Goal: Information Seeking & Learning: Learn about a topic

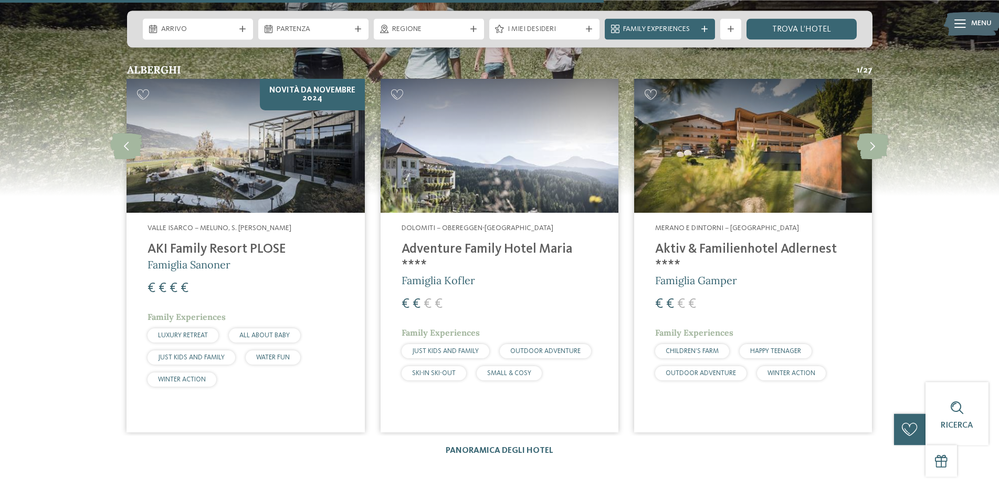
scroll to position [1874, 0]
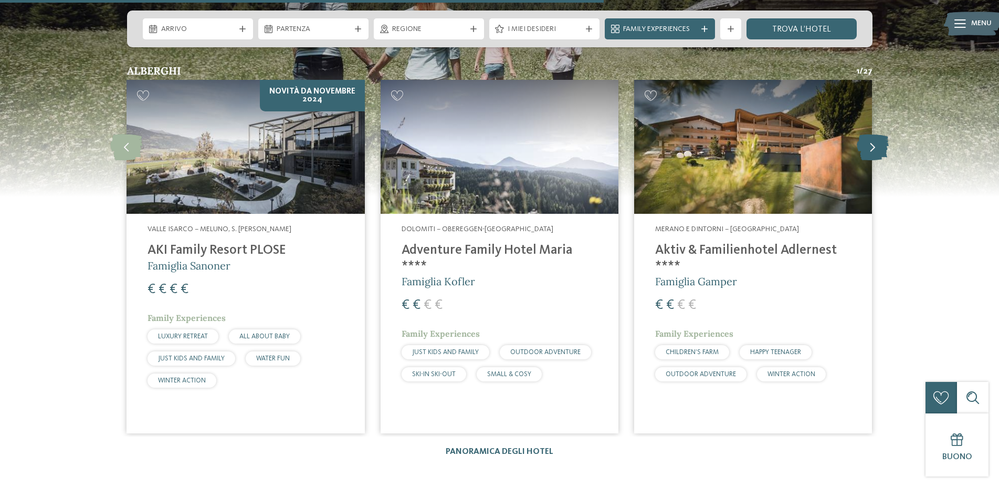
click at [873, 155] on icon at bounding box center [873, 147] width 32 height 26
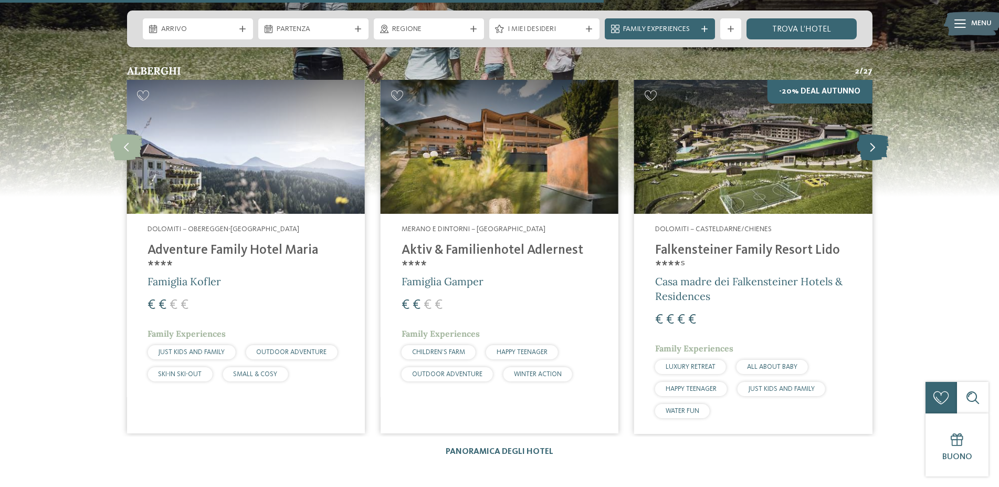
click at [873, 155] on icon at bounding box center [873, 147] width 32 height 26
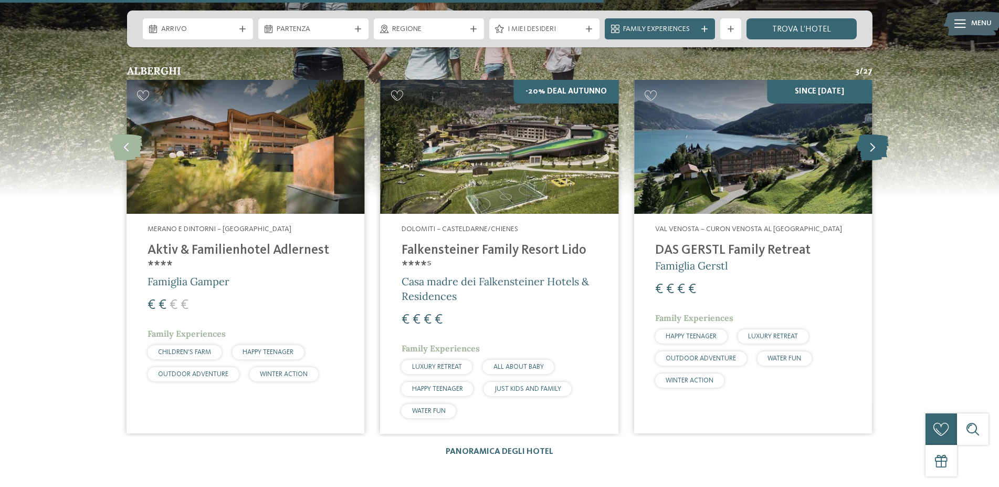
click at [873, 155] on icon at bounding box center [873, 147] width 32 height 26
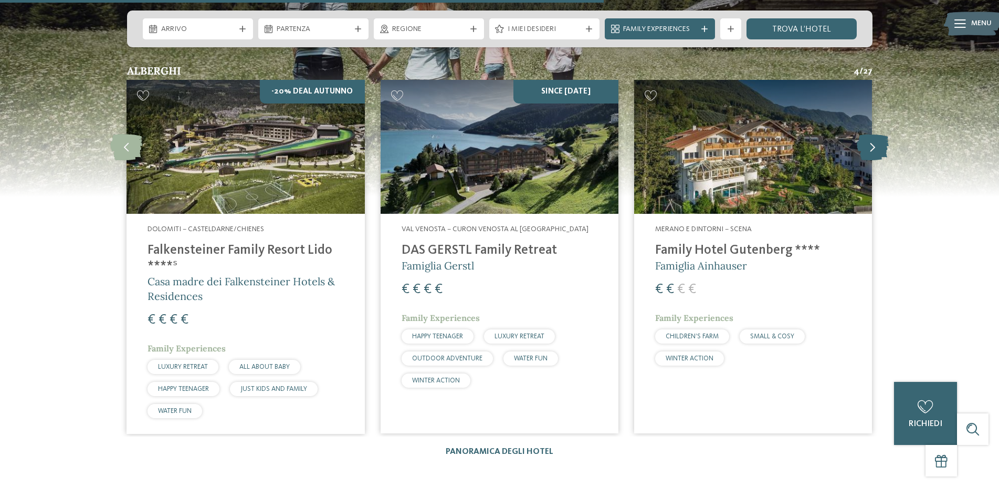
click at [873, 155] on icon at bounding box center [873, 147] width 32 height 26
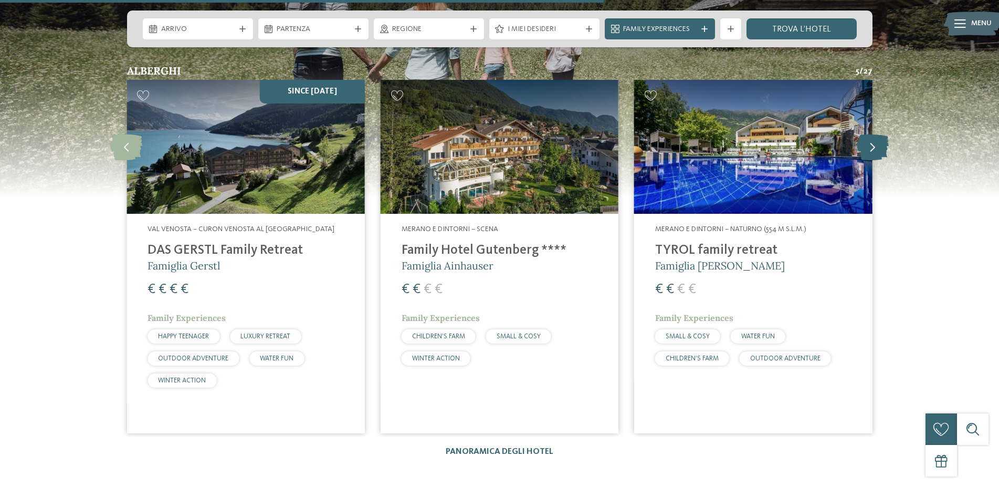
click at [875, 153] on icon at bounding box center [873, 147] width 32 height 26
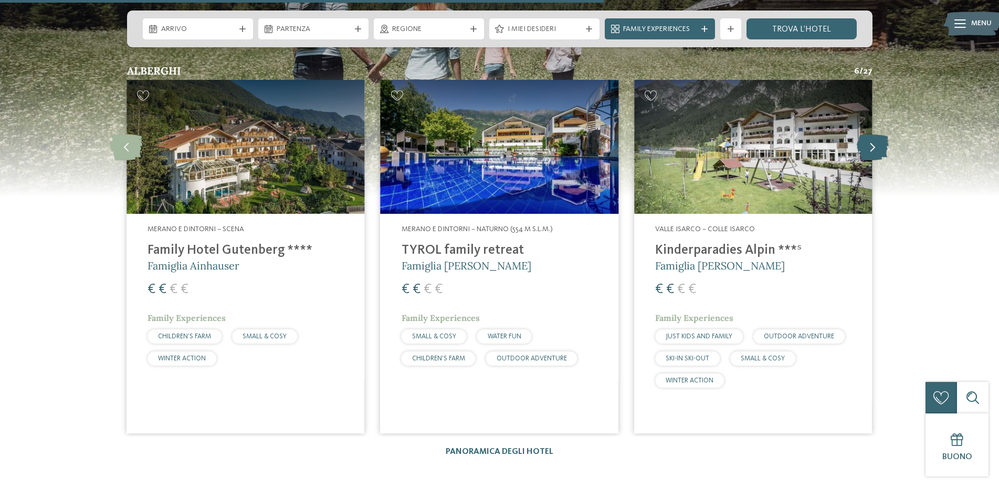
click at [875, 153] on icon at bounding box center [873, 147] width 32 height 26
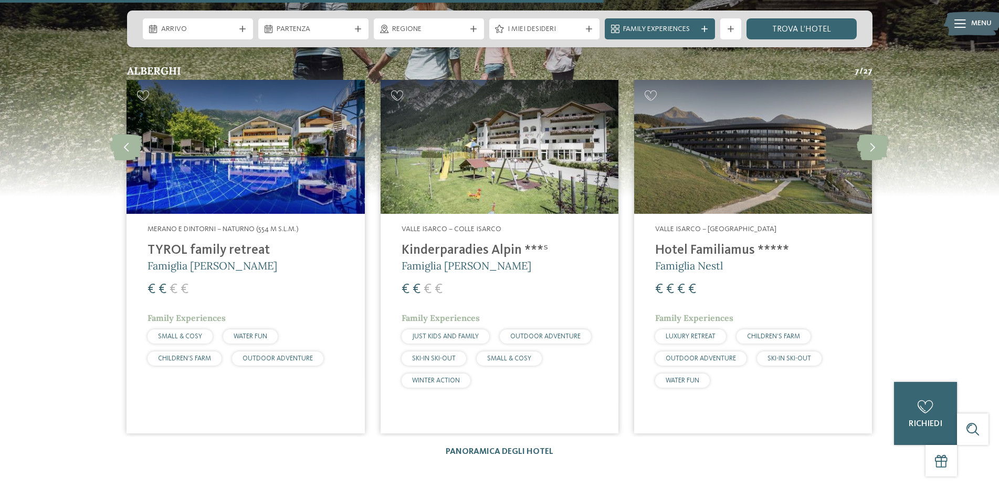
click at [675, 384] on span "WATER FUN" at bounding box center [682, 380] width 34 height 7
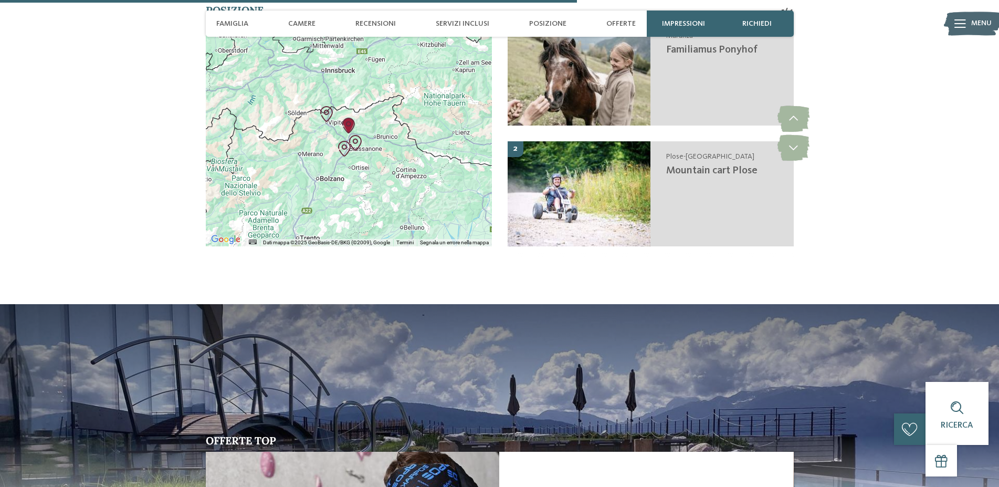
scroll to position [2355, 0]
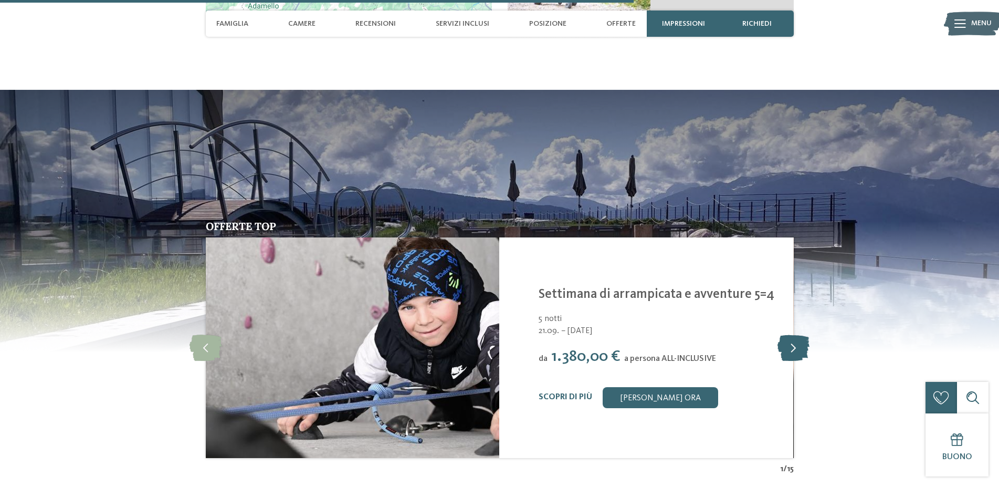
click at [787, 361] on icon at bounding box center [793, 347] width 32 height 26
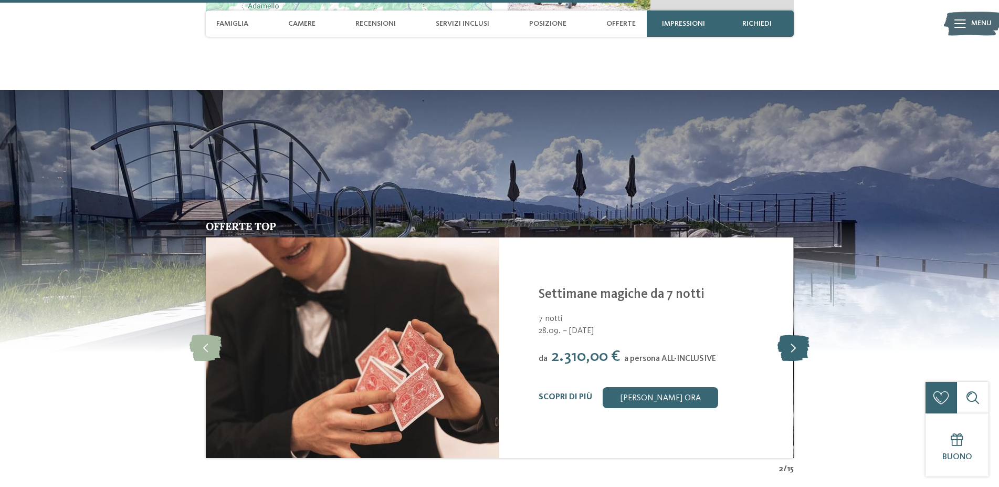
click at [786, 361] on icon at bounding box center [793, 347] width 32 height 26
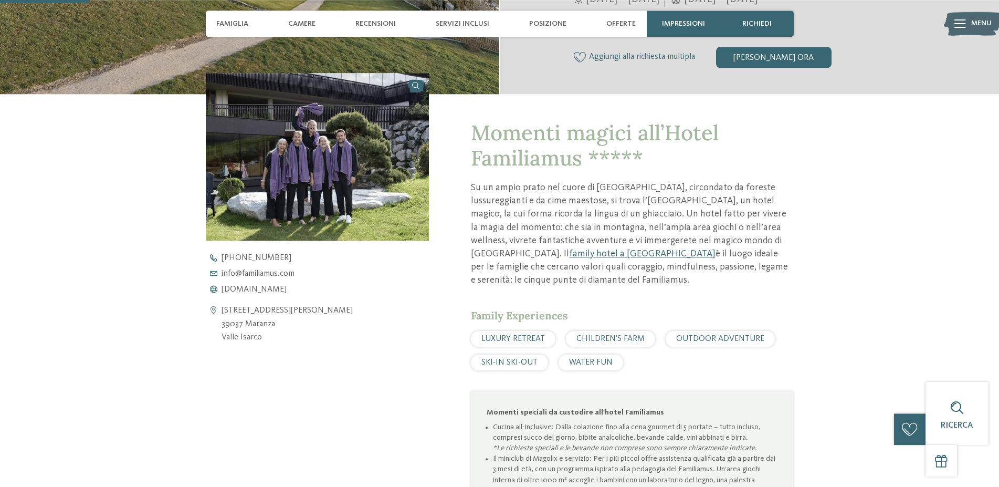
scroll to position [321, 0]
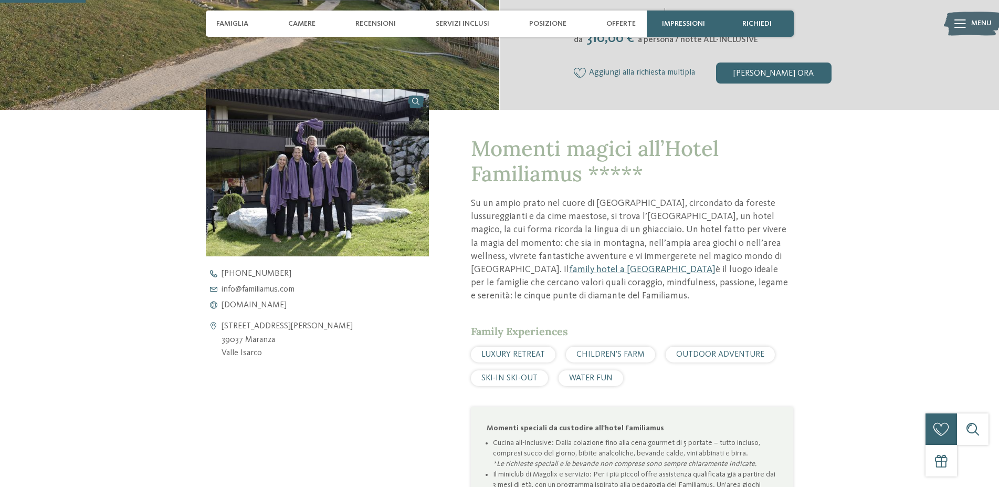
click at [596, 379] on span "WATER FUN" at bounding box center [591, 378] width 44 height 8
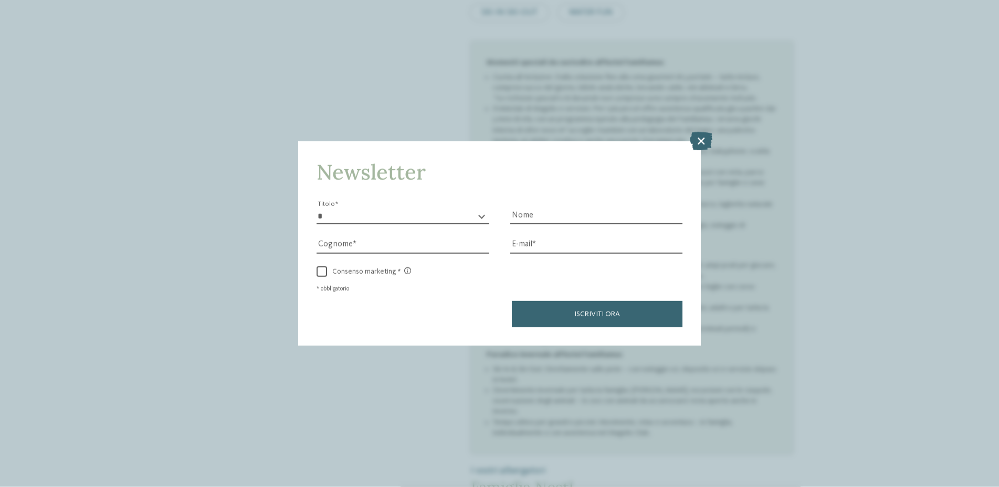
scroll to position [696, 0]
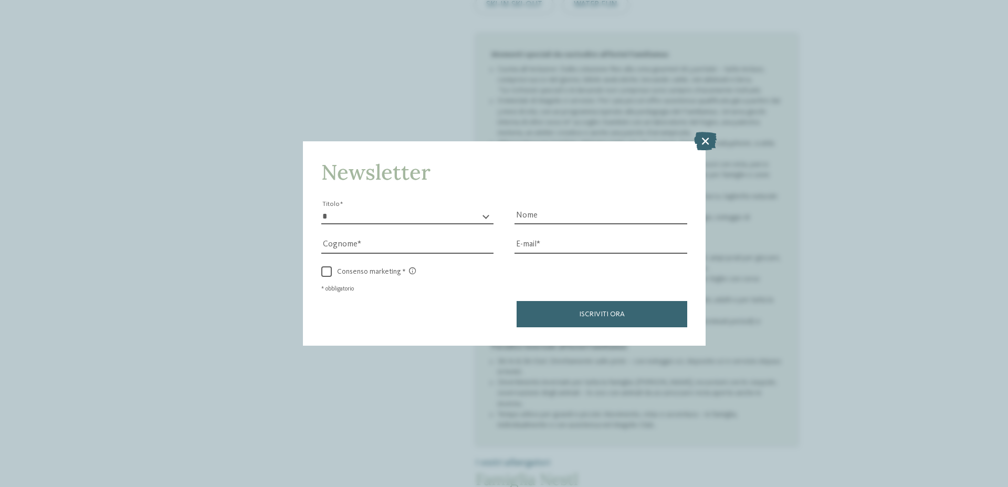
click at [711, 135] on icon at bounding box center [705, 141] width 23 height 18
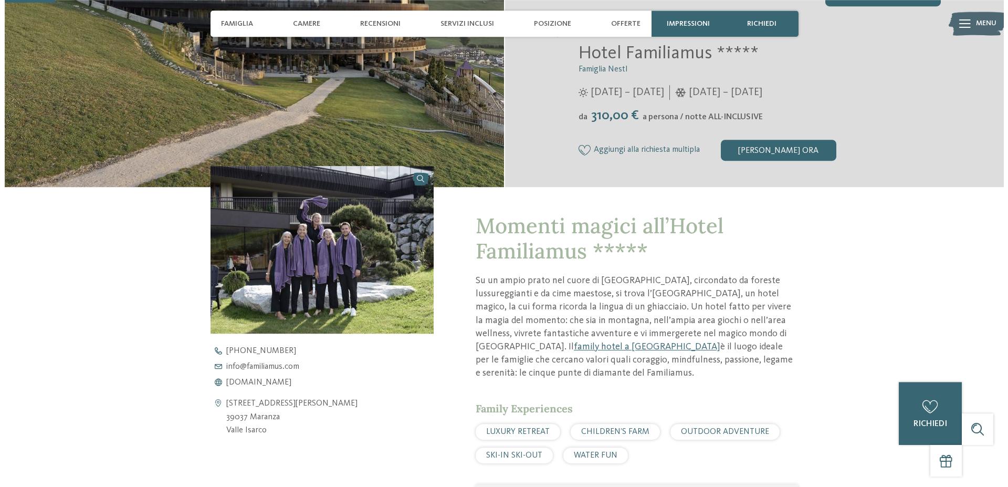
scroll to position [161, 0]
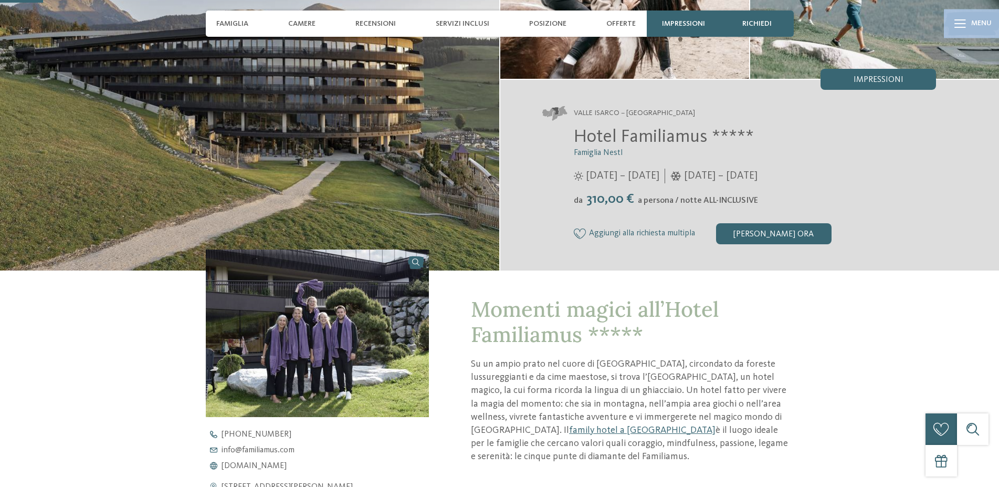
click at [969, 21] on div "Menu" at bounding box center [972, 23] width 52 height 26
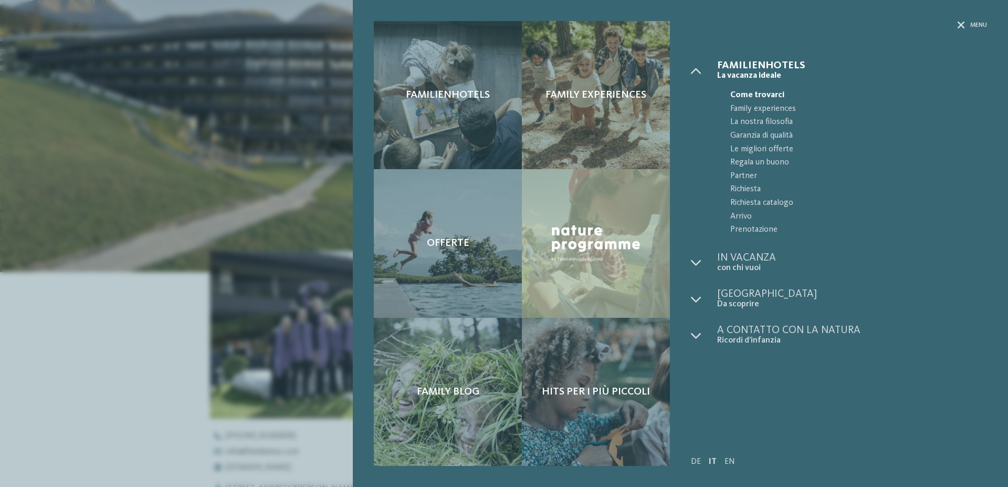
click at [299, 120] on div "Familienhotels Family experiences Offerte" at bounding box center [504, 243] width 1008 height 487
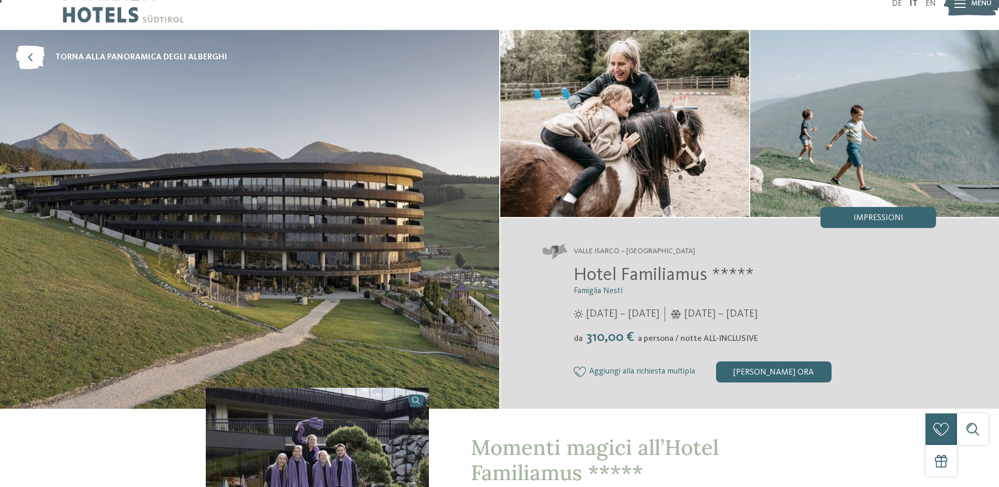
scroll to position [0, 0]
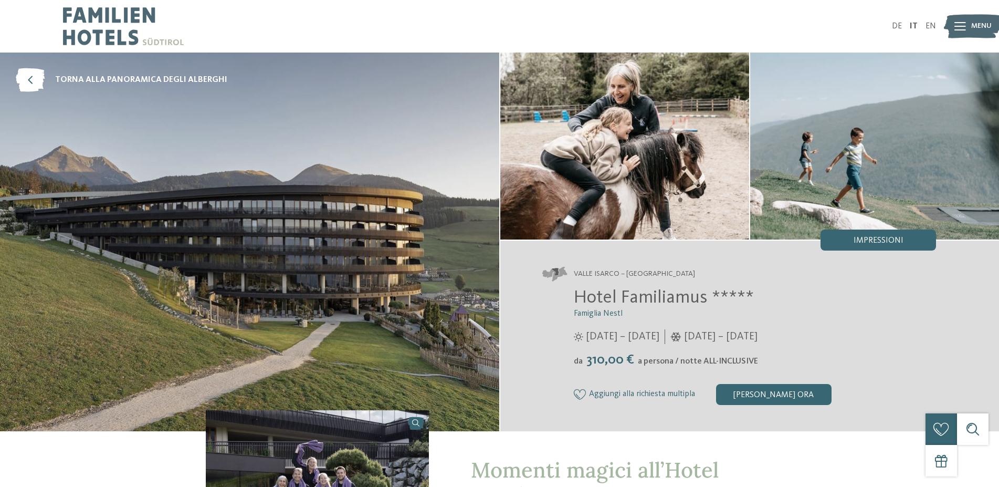
click at [367, 302] on img at bounding box center [249, 241] width 499 height 378
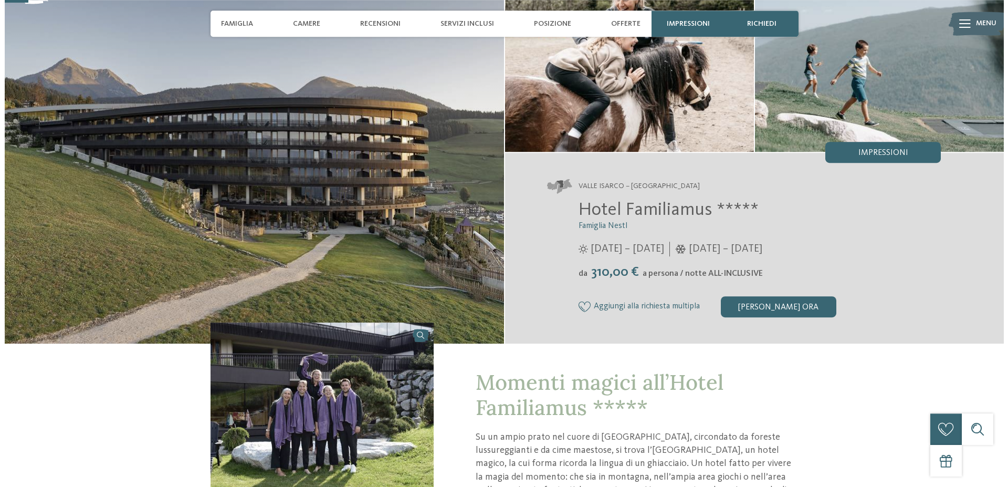
scroll to position [107, 0]
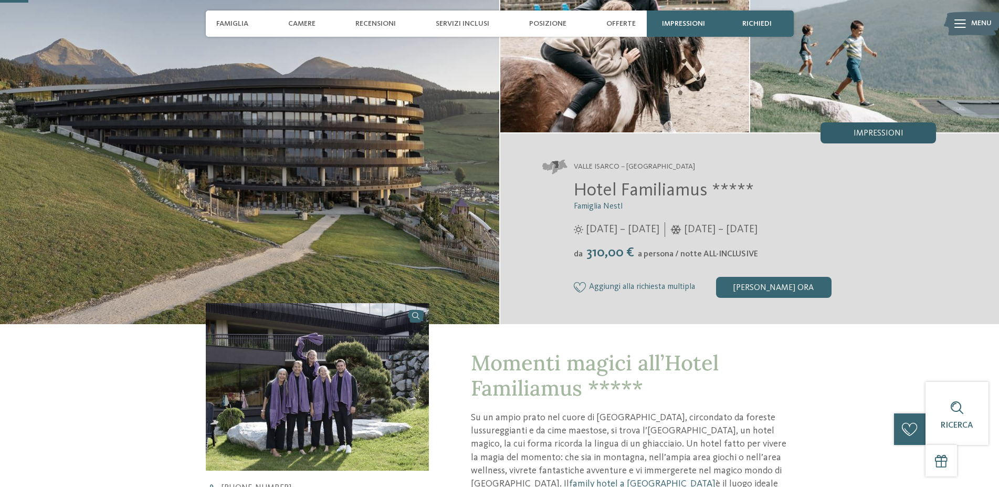
click at [894, 127] on div "Impressioni" at bounding box center [877, 132] width 115 height 21
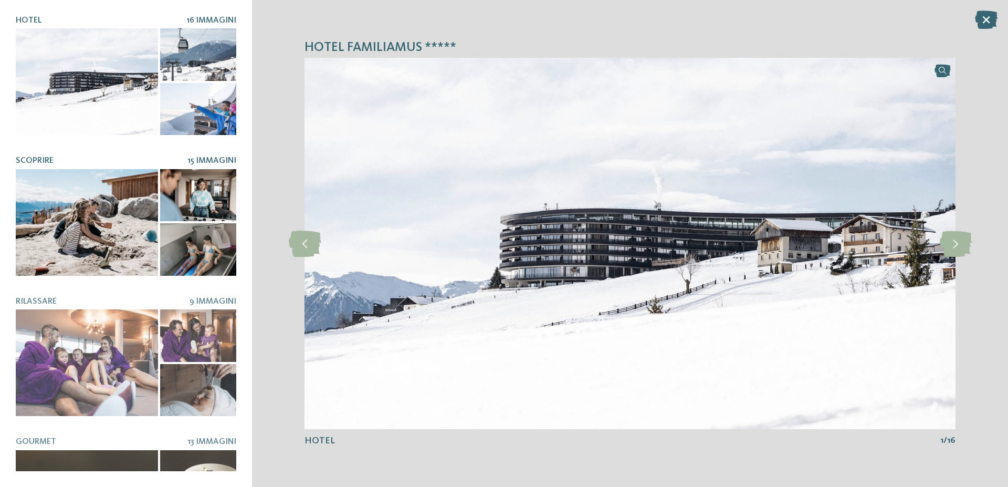
click at [219, 246] on div at bounding box center [198, 249] width 76 height 52
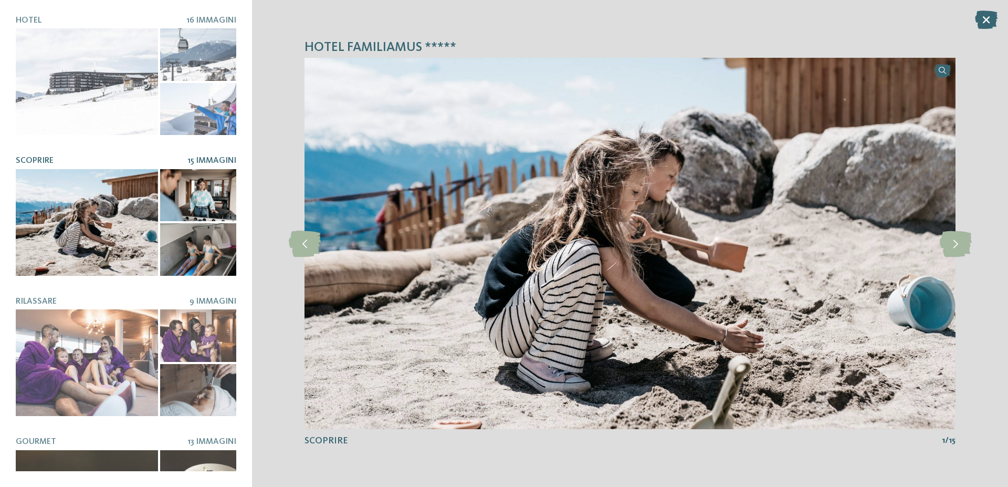
click at [213, 244] on div at bounding box center [198, 249] width 76 height 52
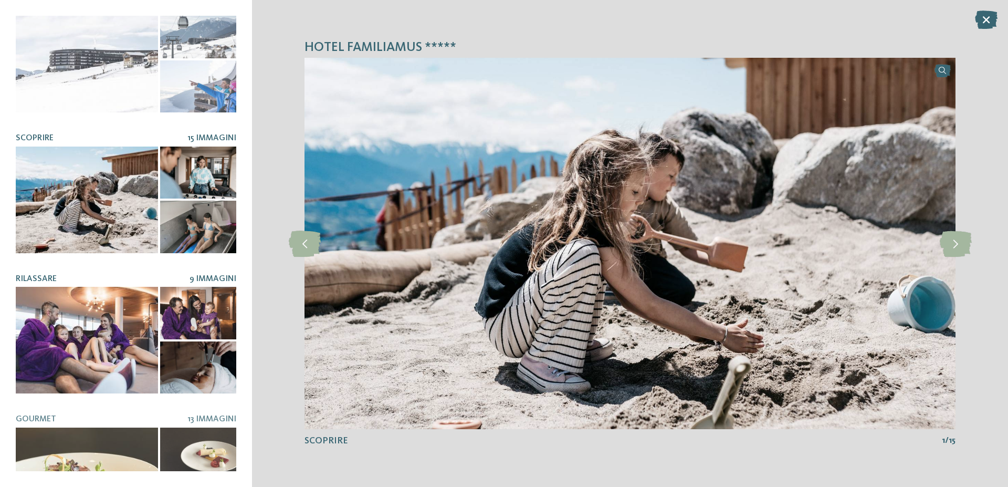
scroll to position [0, 0]
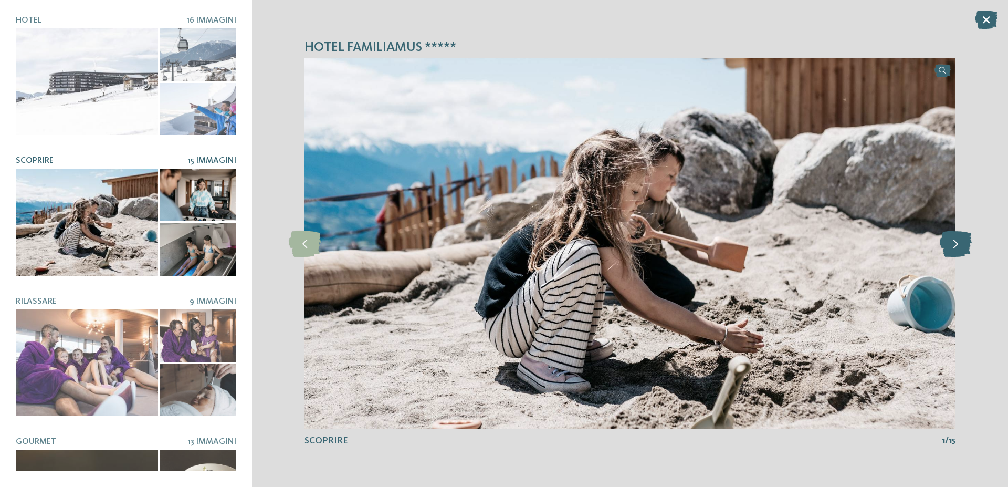
click at [959, 244] on icon at bounding box center [955, 243] width 32 height 26
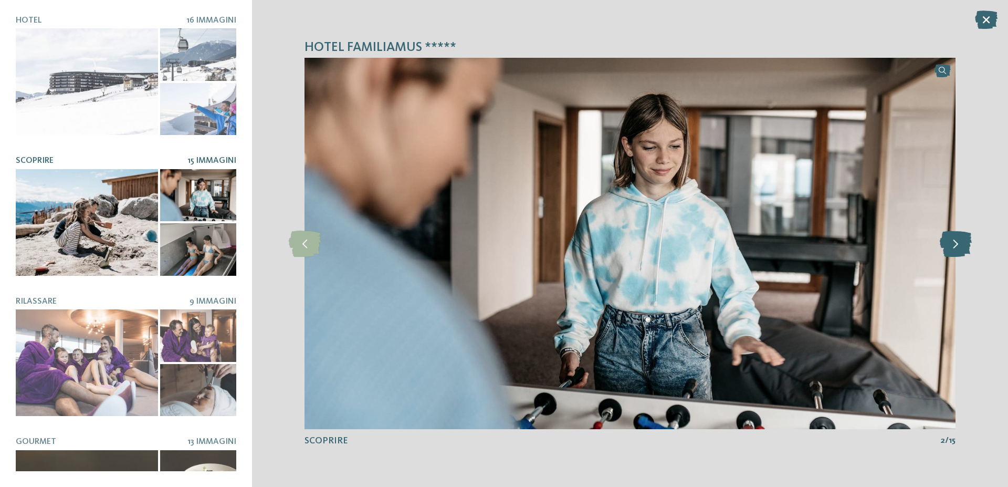
click at [959, 244] on icon at bounding box center [955, 243] width 32 height 26
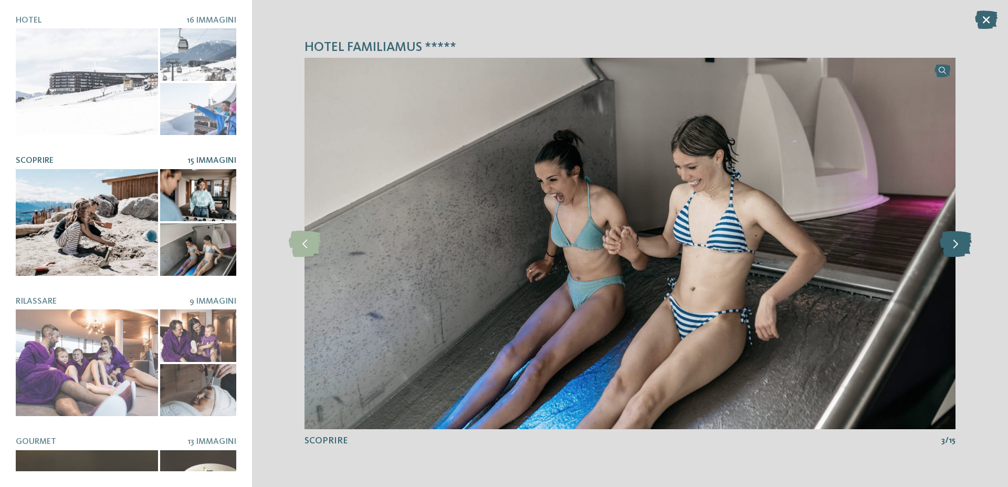
click at [959, 244] on icon at bounding box center [955, 243] width 32 height 26
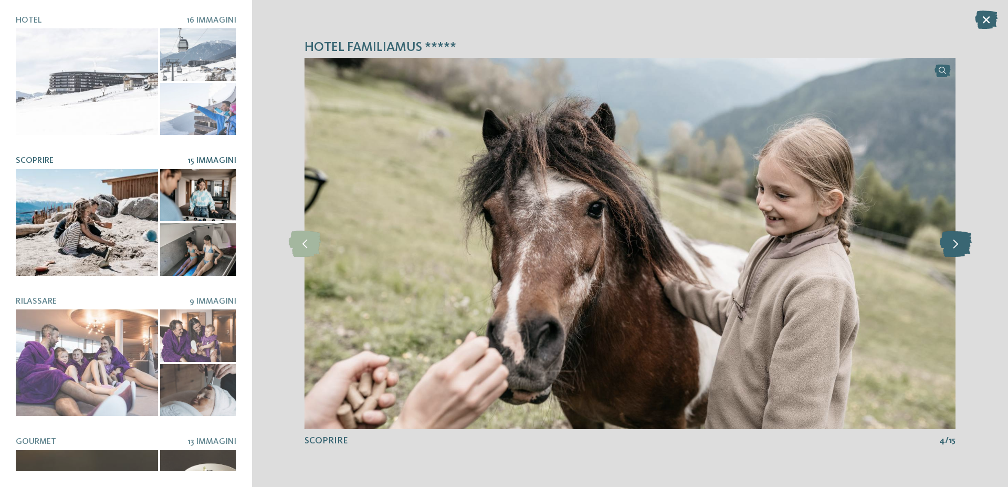
click at [959, 244] on icon at bounding box center [955, 243] width 32 height 26
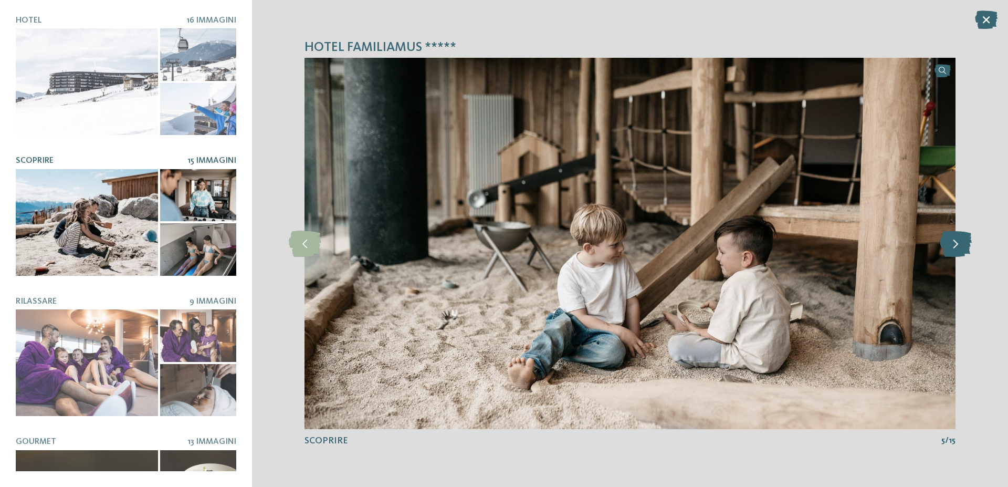
click at [959, 244] on icon at bounding box center [955, 243] width 32 height 26
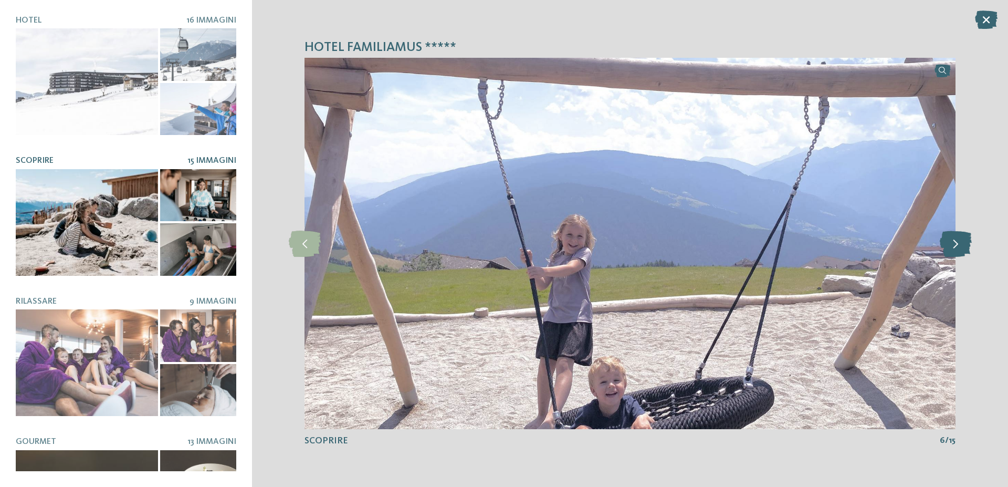
click at [959, 244] on icon at bounding box center [955, 243] width 32 height 26
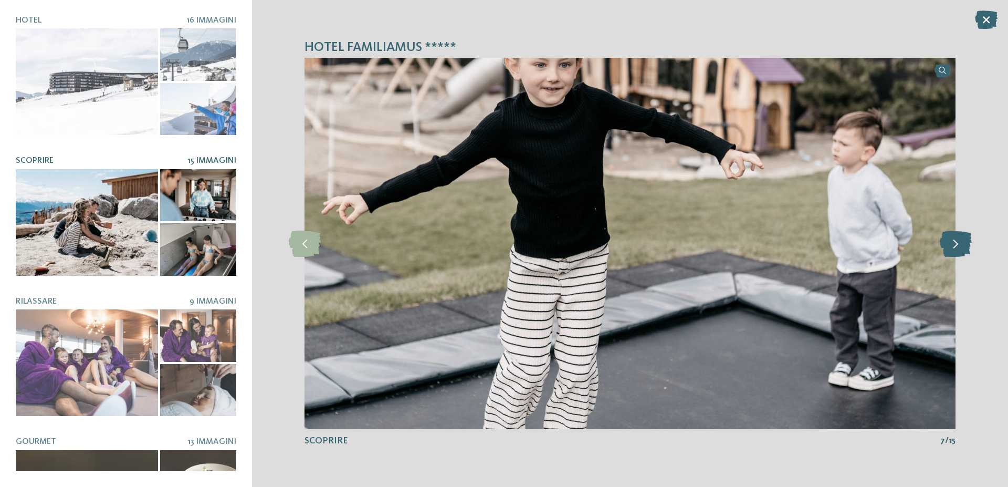
click at [959, 244] on icon at bounding box center [955, 243] width 32 height 26
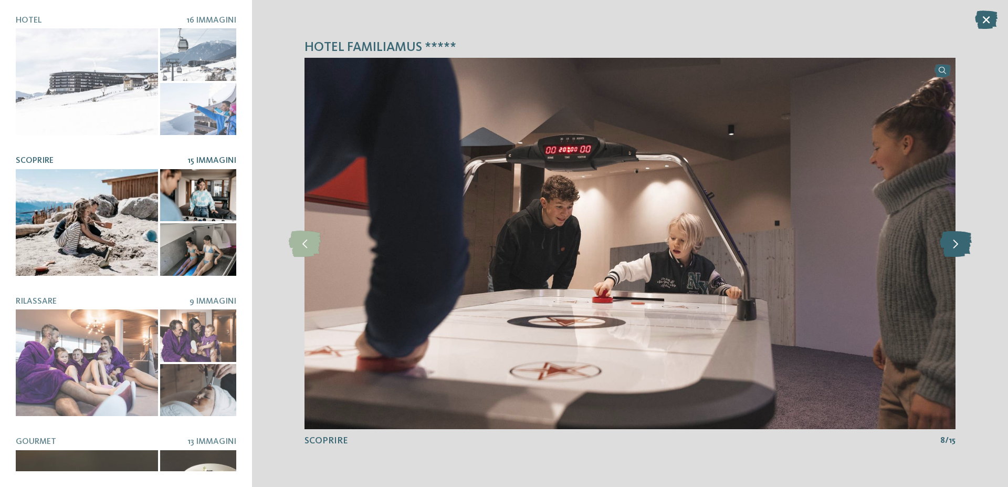
click at [959, 244] on icon at bounding box center [955, 243] width 32 height 26
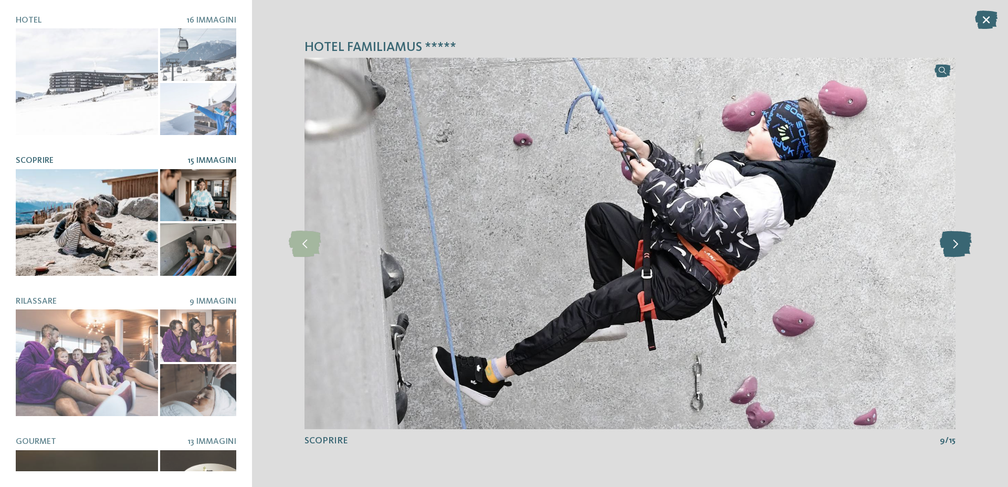
click at [959, 244] on icon at bounding box center [955, 243] width 32 height 26
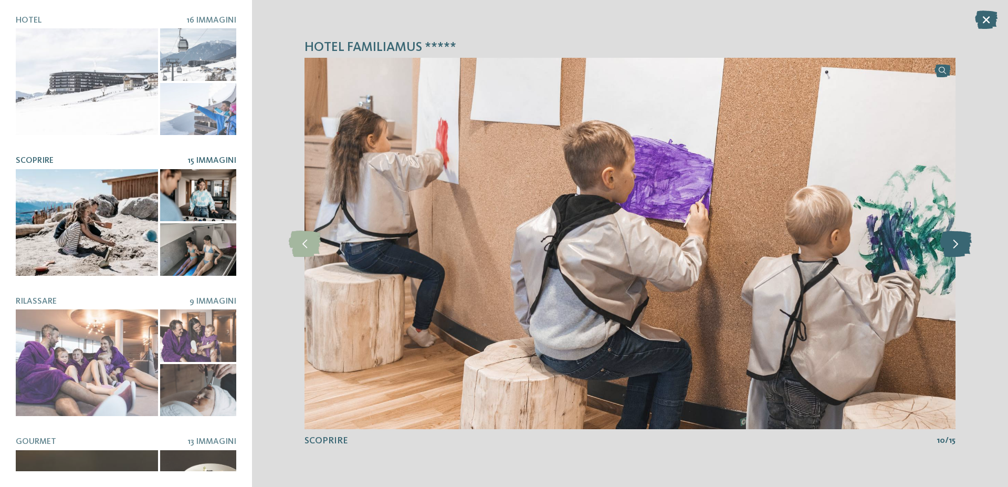
click at [959, 244] on icon at bounding box center [955, 243] width 32 height 26
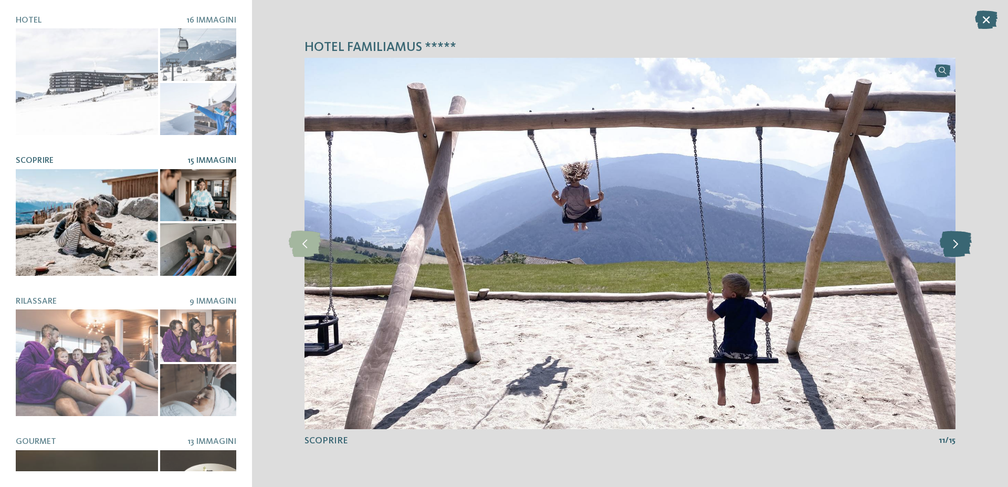
click at [959, 244] on icon at bounding box center [955, 243] width 32 height 26
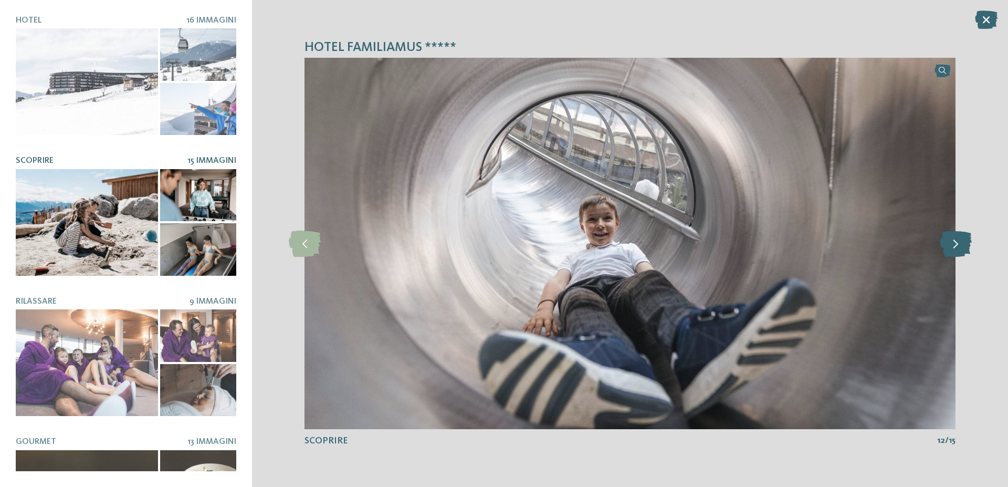
click at [959, 244] on icon at bounding box center [955, 243] width 32 height 26
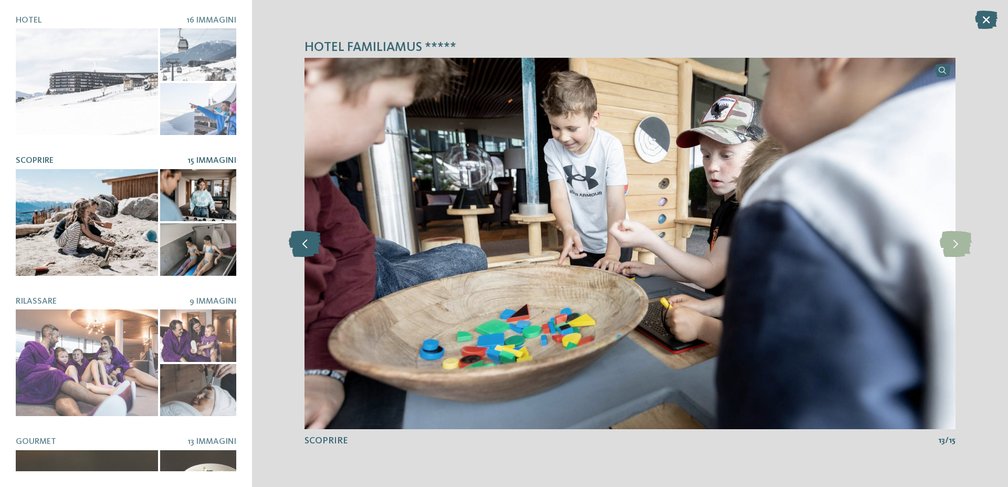
click at [301, 245] on icon at bounding box center [305, 243] width 32 height 26
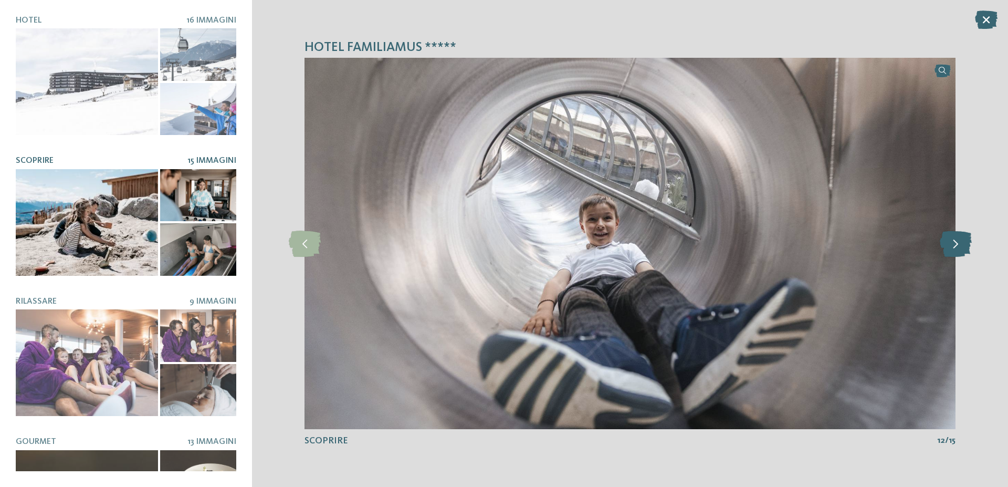
click at [959, 246] on icon at bounding box center [955, 243] width 32 height 26
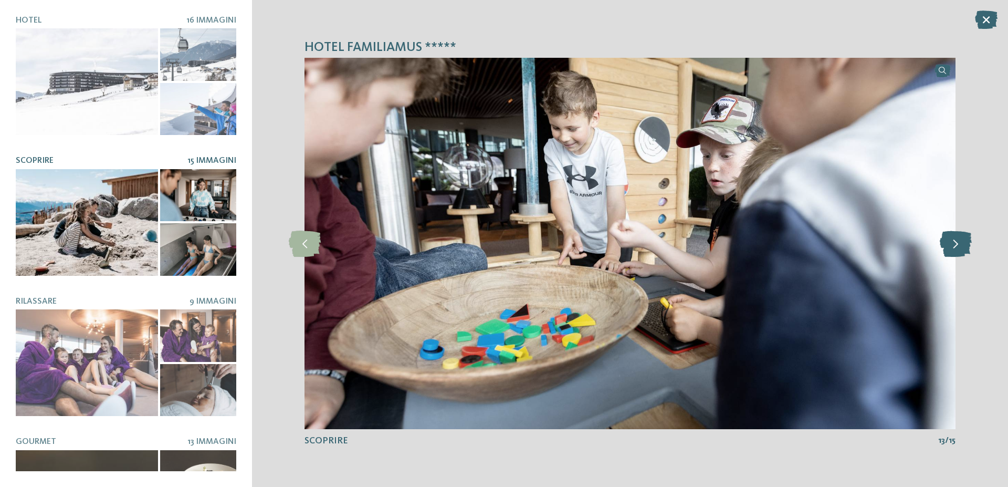
click at [959, 246] on icon at bounding box center [955, 243] width 32 height 26
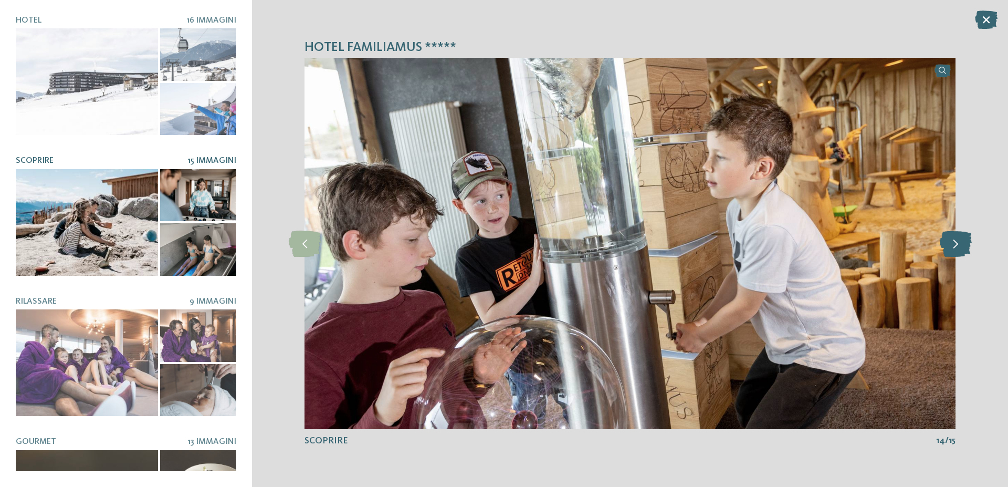
click at [959, 246] on icon at bounding box center [955, 243] width 32 height 26
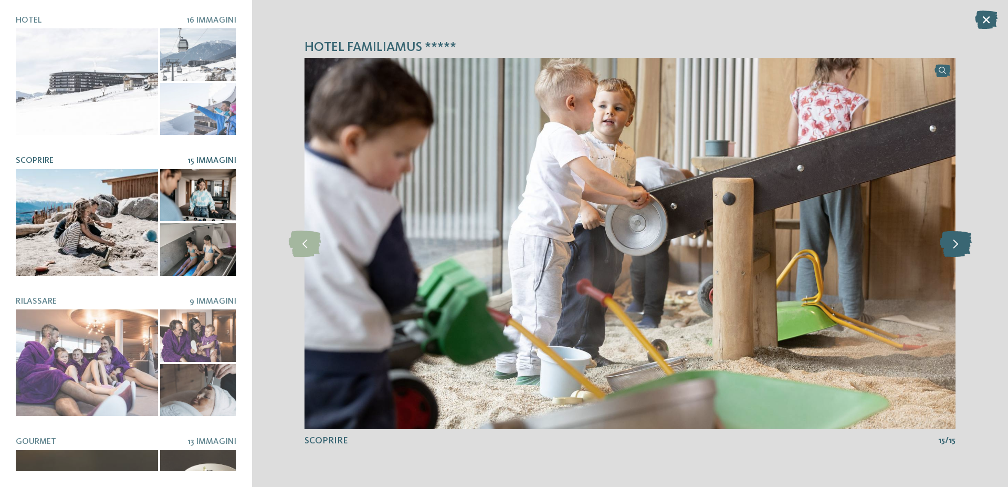
click at [959, 246] on icon at bounding box center [955, 243] width 32 height 26
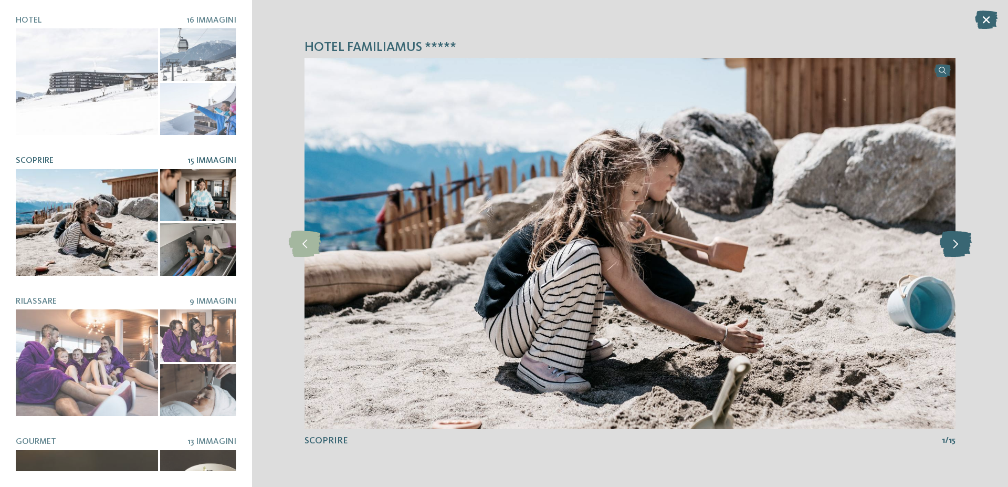
click at [959, 246] on icon at bounding box center [955, 243] width 32 height 26
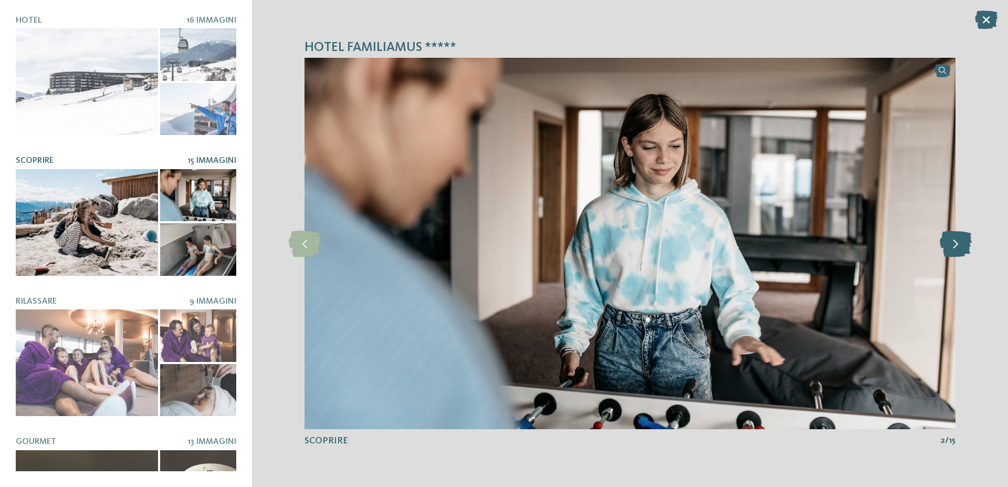
click at [959, 246] on icon at bounding box center [955, 243] width 32 height 26
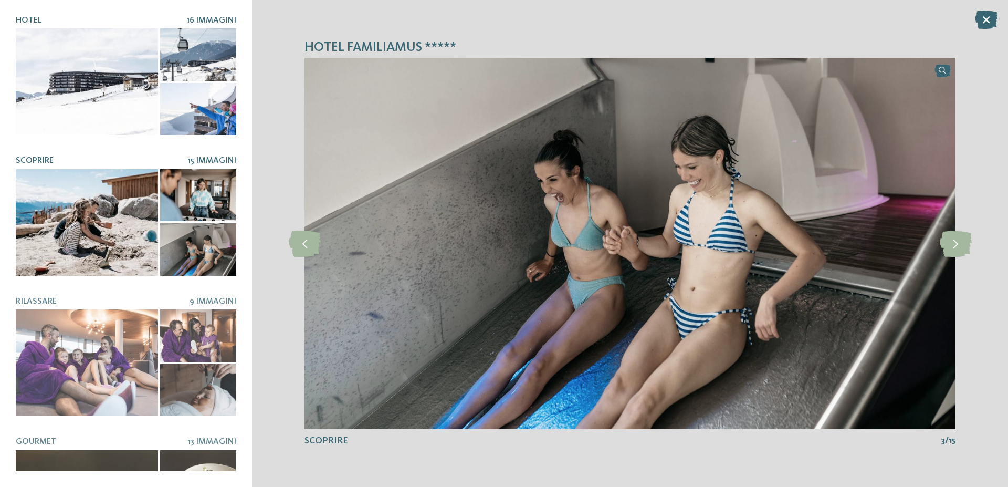
click at [125, 115] on div at bounding box center [87, 81] width 142 height 107
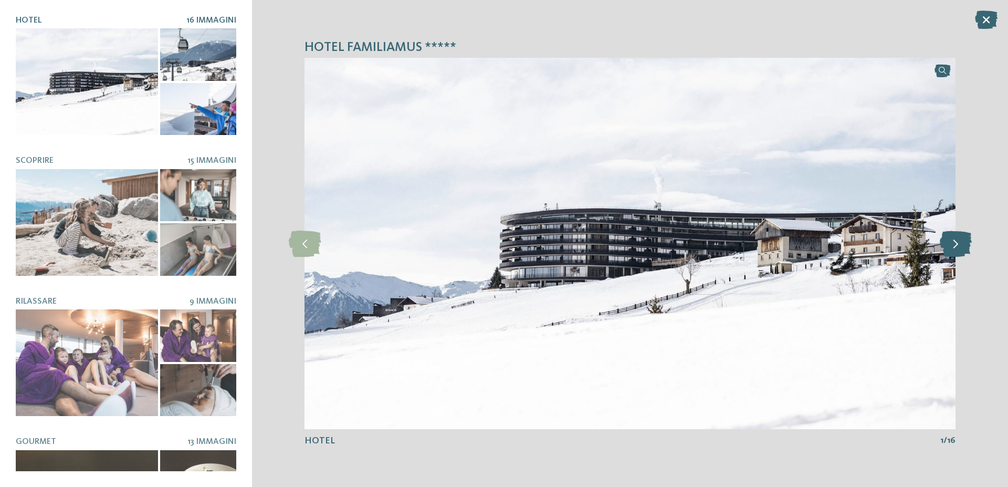
click at [942, 244] on icon at bounding box center [955, 243] width 32 height 26
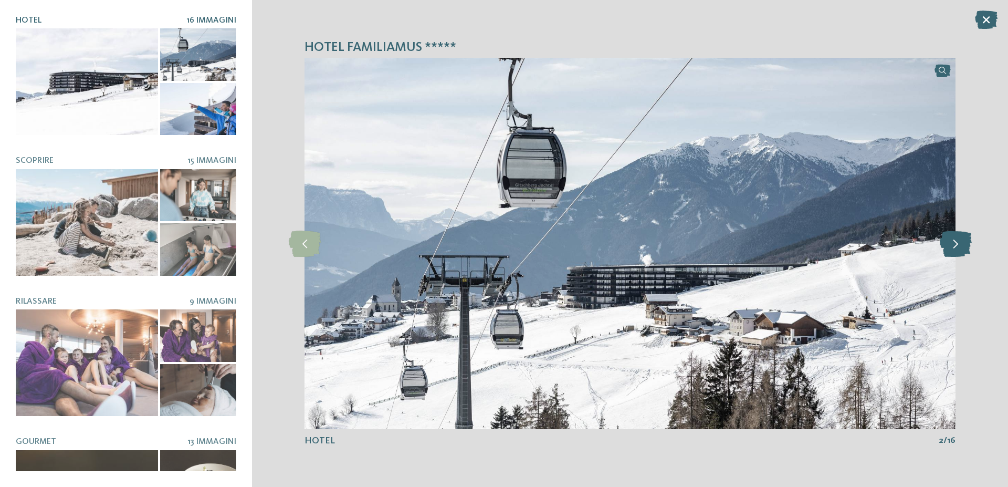
click at [951, 242] on icon at bounding box center [955, 243] width 32 height 26
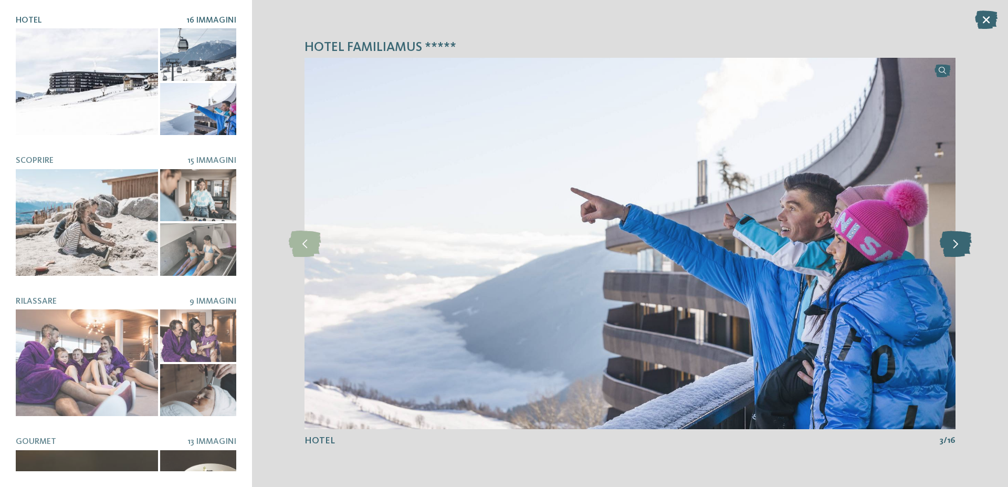
click at [951, 242] on icon at bounding box center [955, 243] width 32 height 26
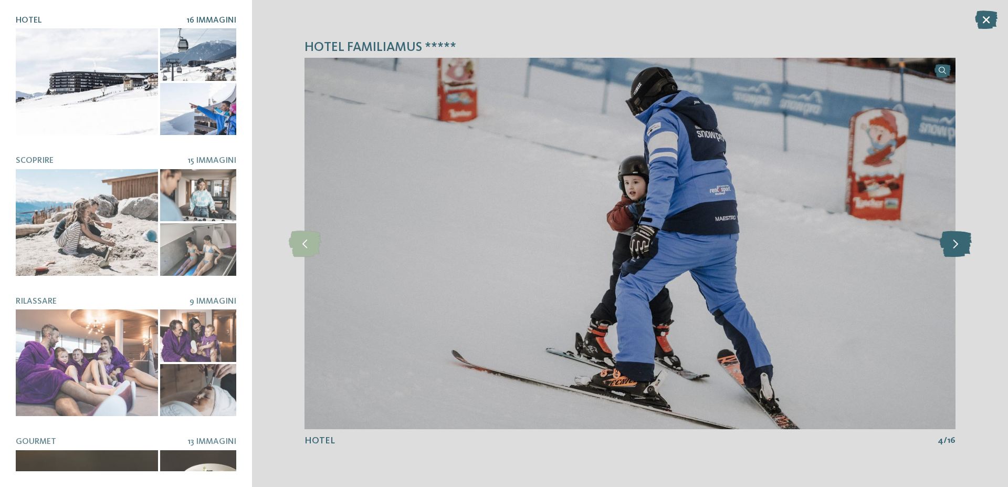
click at [951, 242] on icon at bounding box center [955, 243] width 32 height 26
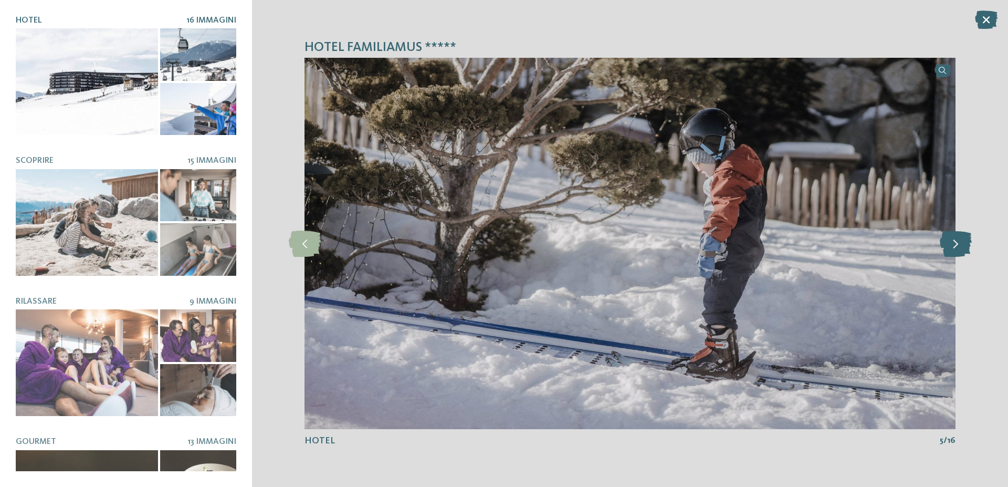
click at [951, 242] on icon at bounding box center [955, 243] width 32 height 26
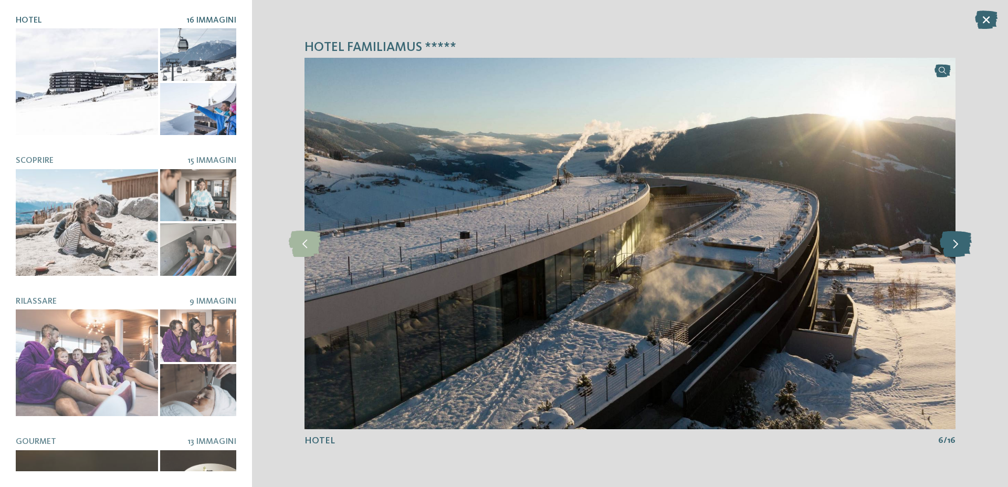
click at [951, 242] on icon at bounding box center [955, 243] width 32 height 26
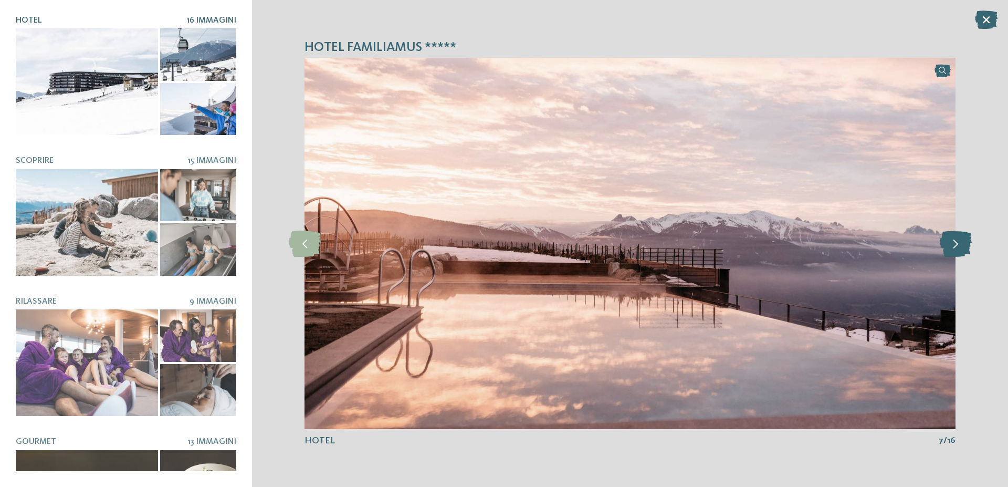
click at [951, 242] on icon at bounding box center [955, 243] width 32 height 26
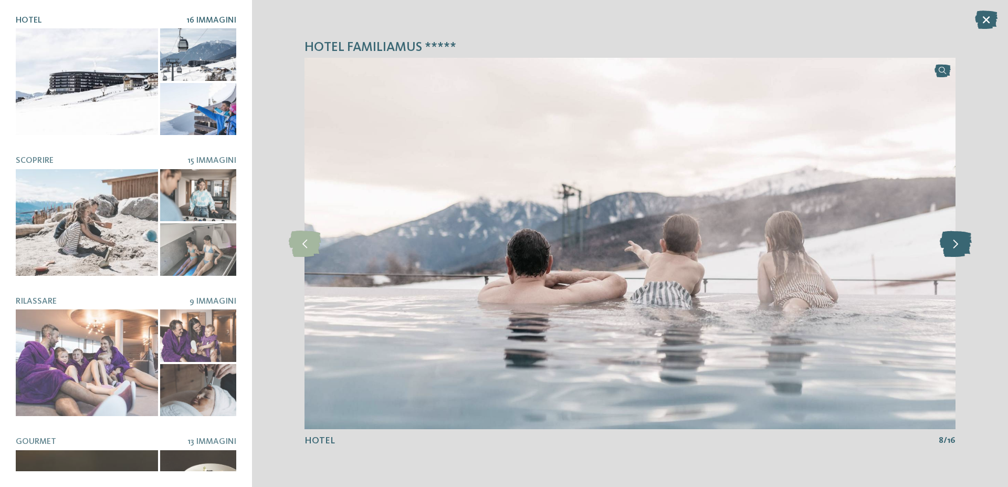
click at [951, 242] on icon at bounding box center [955, 243] width 32 height 26
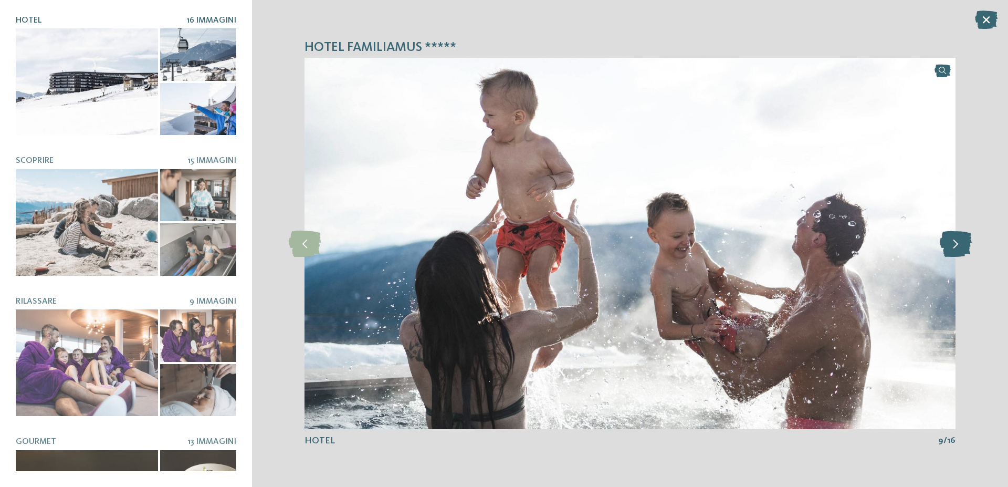
click at [951, 242] on icon at bounding box center [955, 243] width 32 height 26
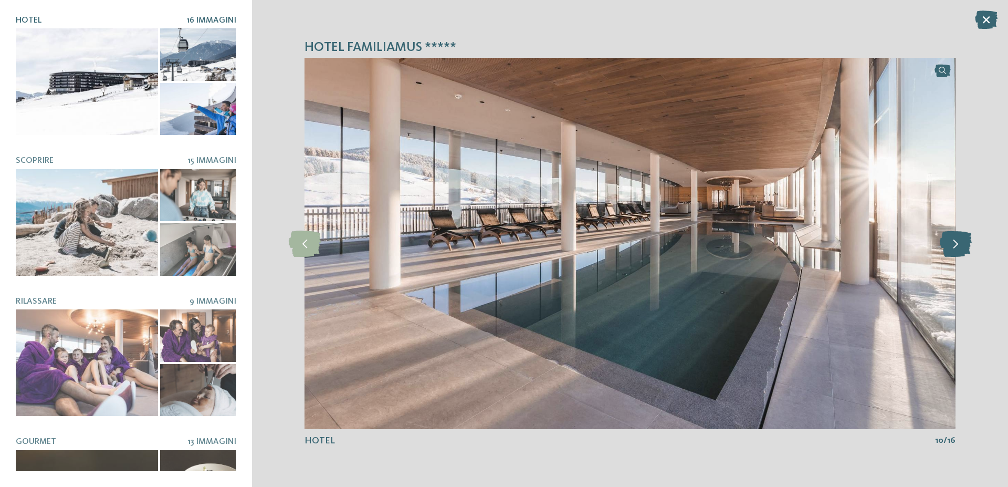
click at [951, 241] on icon at bounding box center [955, 243] width 32 height 26
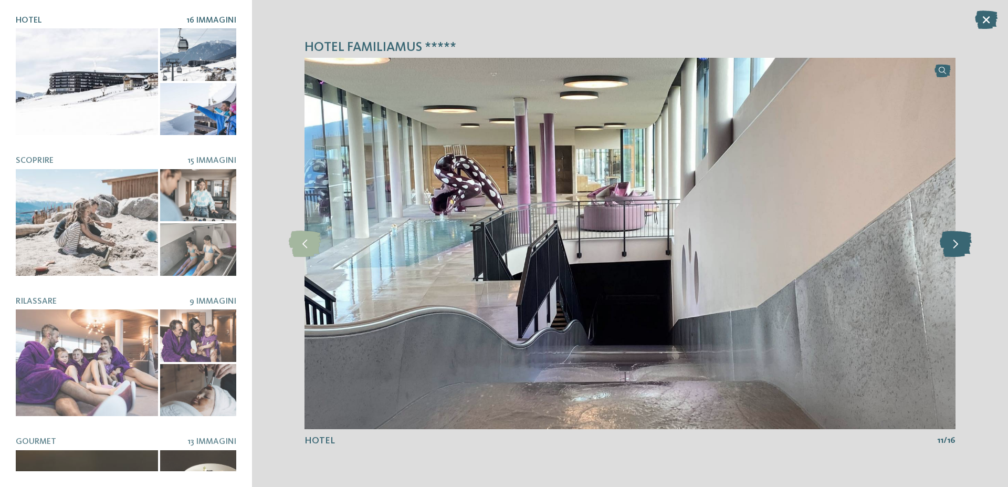
click at [951, 241] on icon at bounding box center [955, 243] width 32 height 26
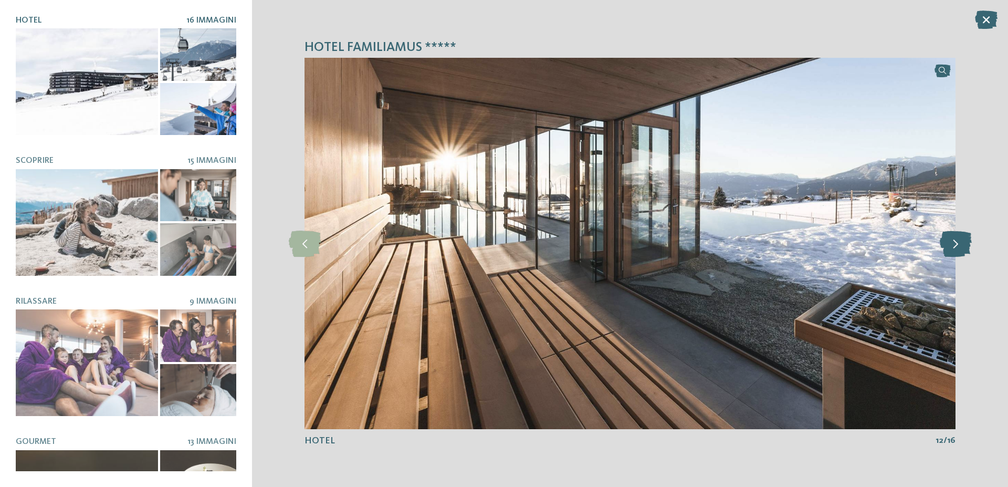
click at [951, 241] on icon at bounding box center [955, 243] width 32 height 26
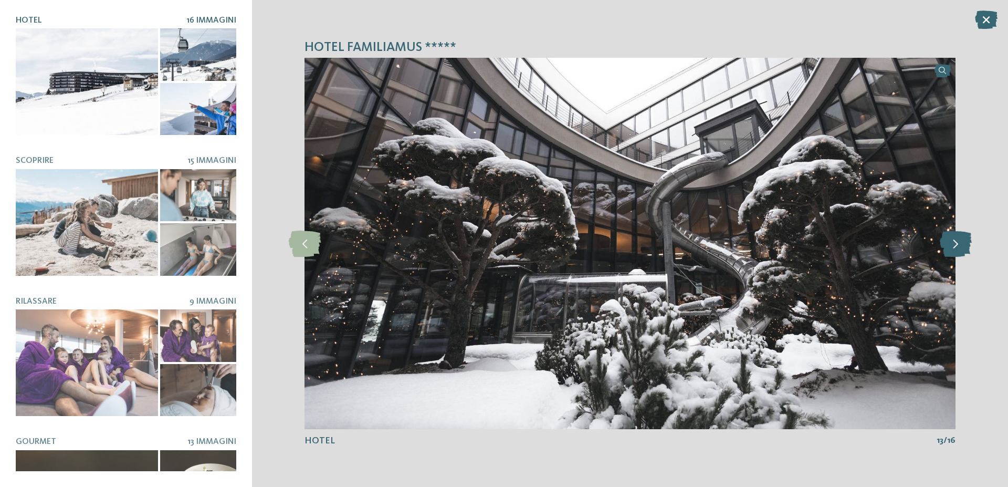
click at [951, 241] on icon at bounding box center [955, 243] width 32 height 26
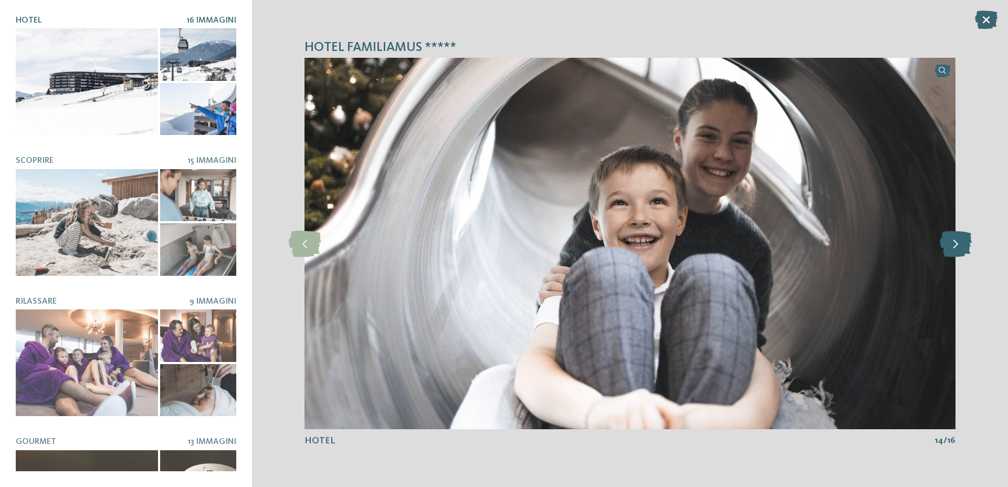
click at [951, 241] on icon at bounding box center [955, 243] width 32 height 26
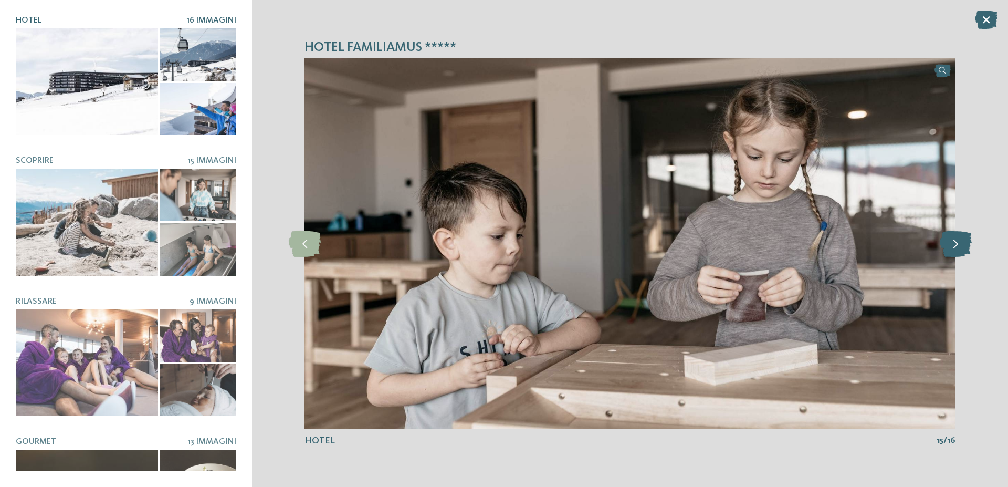
click at [951, 241] on icon at bounding box center [955, 243] width 32 height 26
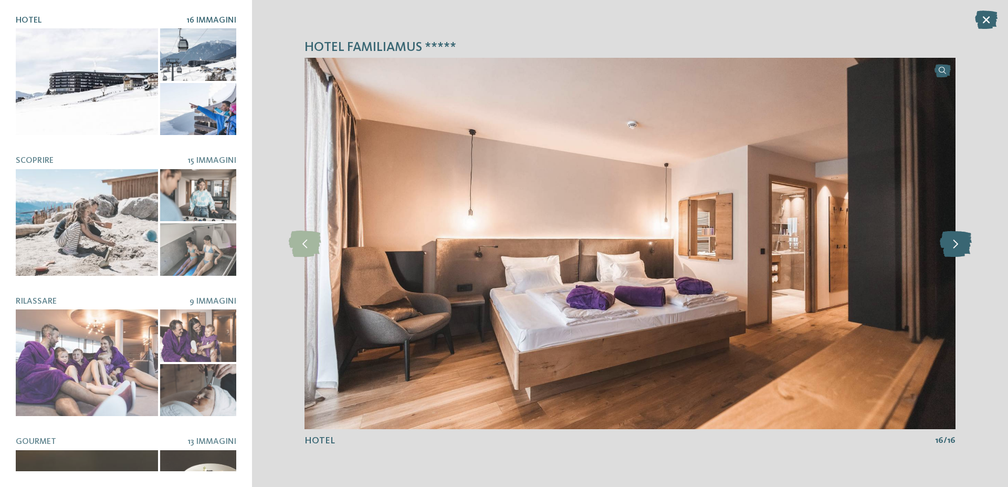
click at [951, 241] on icon at bounding box center [955, 243] width 32 height 26
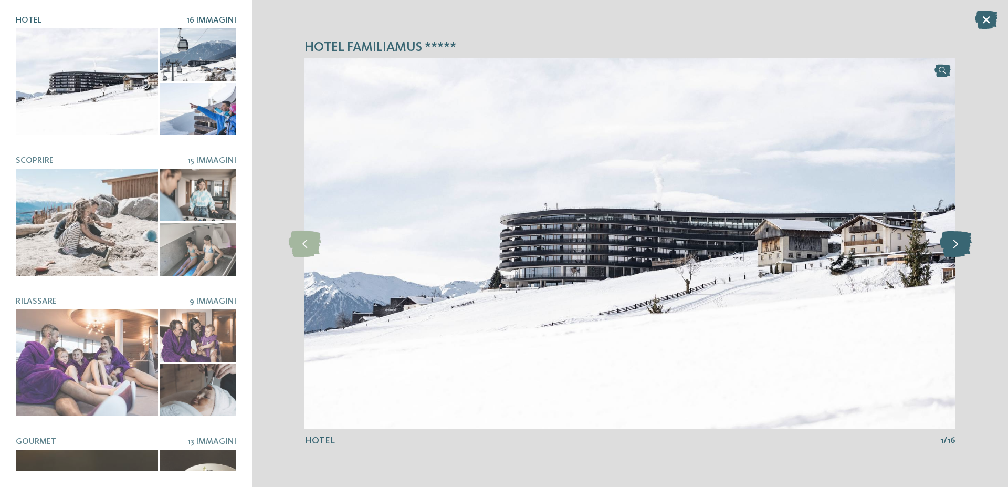
click at [951, 241] on icon at bounding box center [955, 243] width 32 height 26
